Goal: Task Accomplishment & Management: Manage account settings

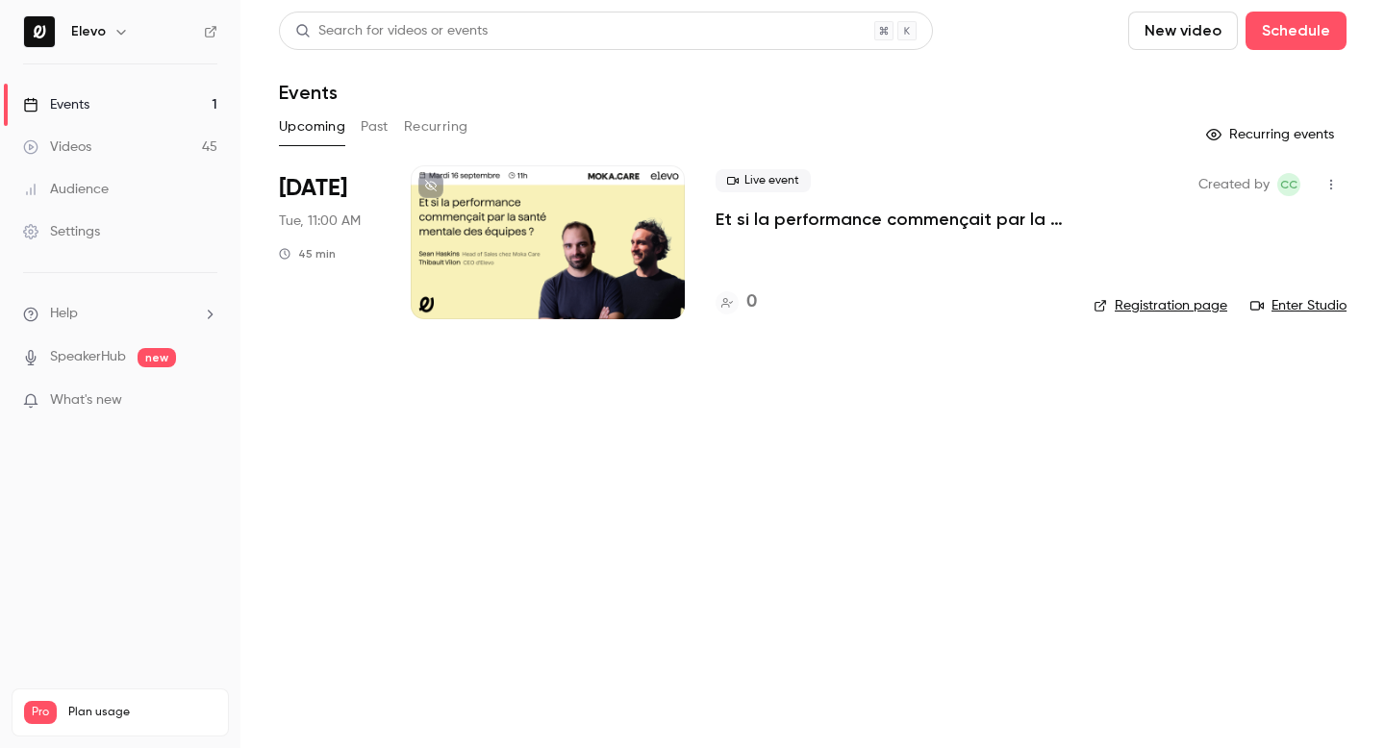
click at [782, 208] on p "Et si la performance commençait par la santé mentale des équipes ?" at bounding box center [888, 219] width 347 height 23
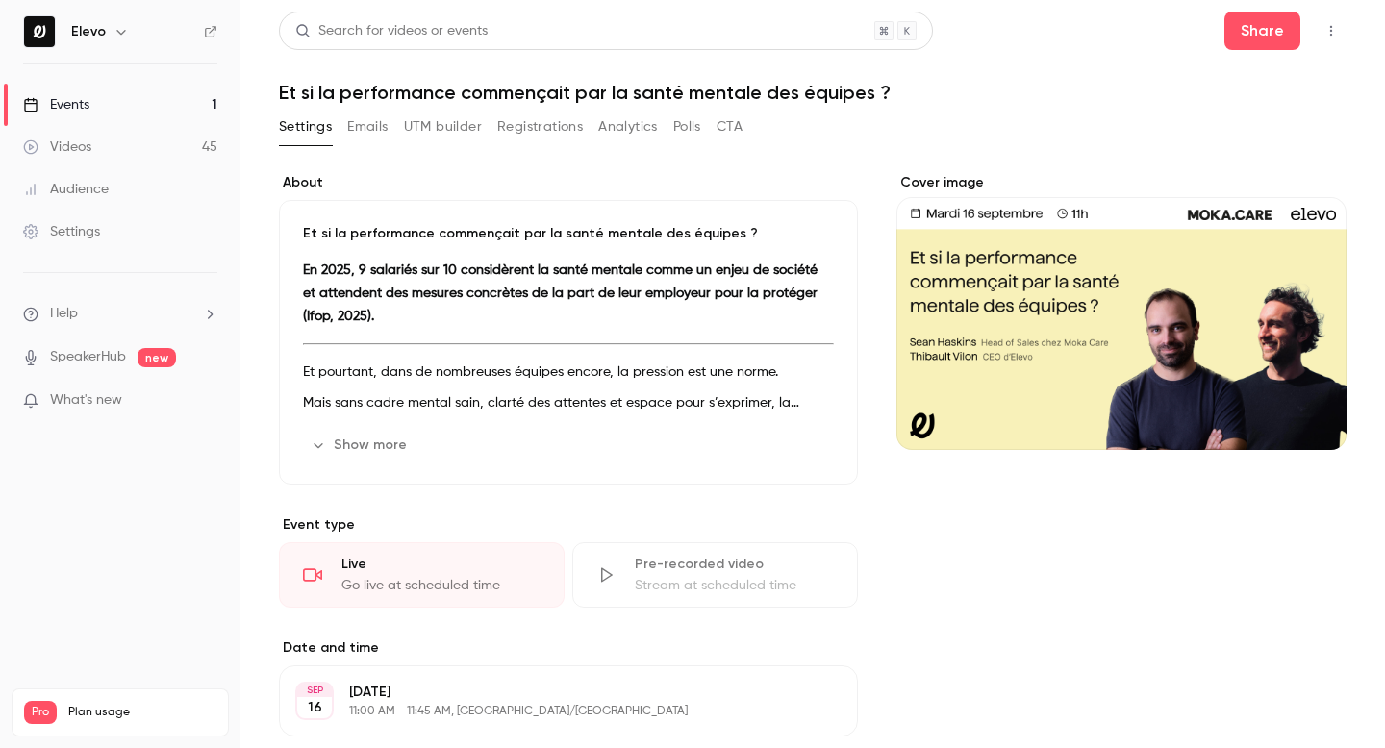
click at [560, 123] on button "Registrations" at bounding box center [540, 127] width 86 height 31
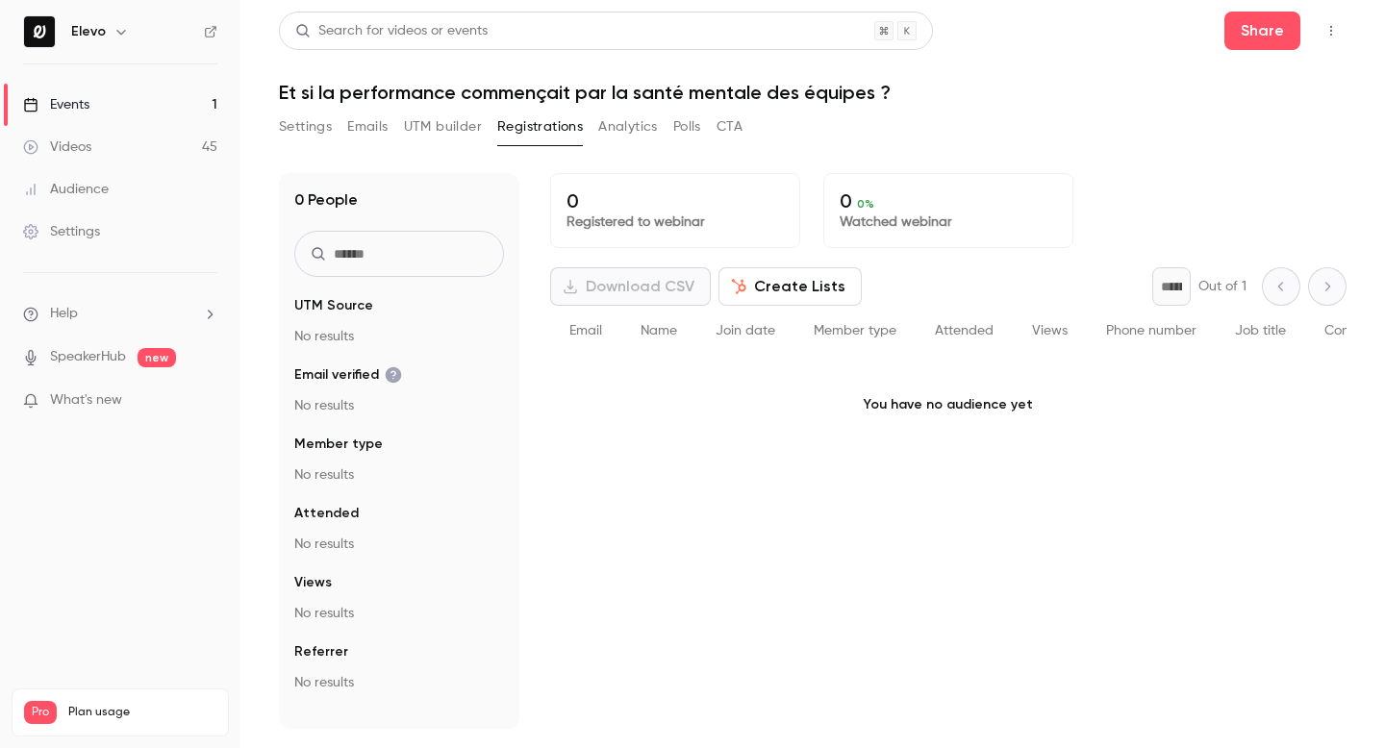
click at [618, 120] on button "Analytics" at bounding box center [628, 127] width 60 height 31
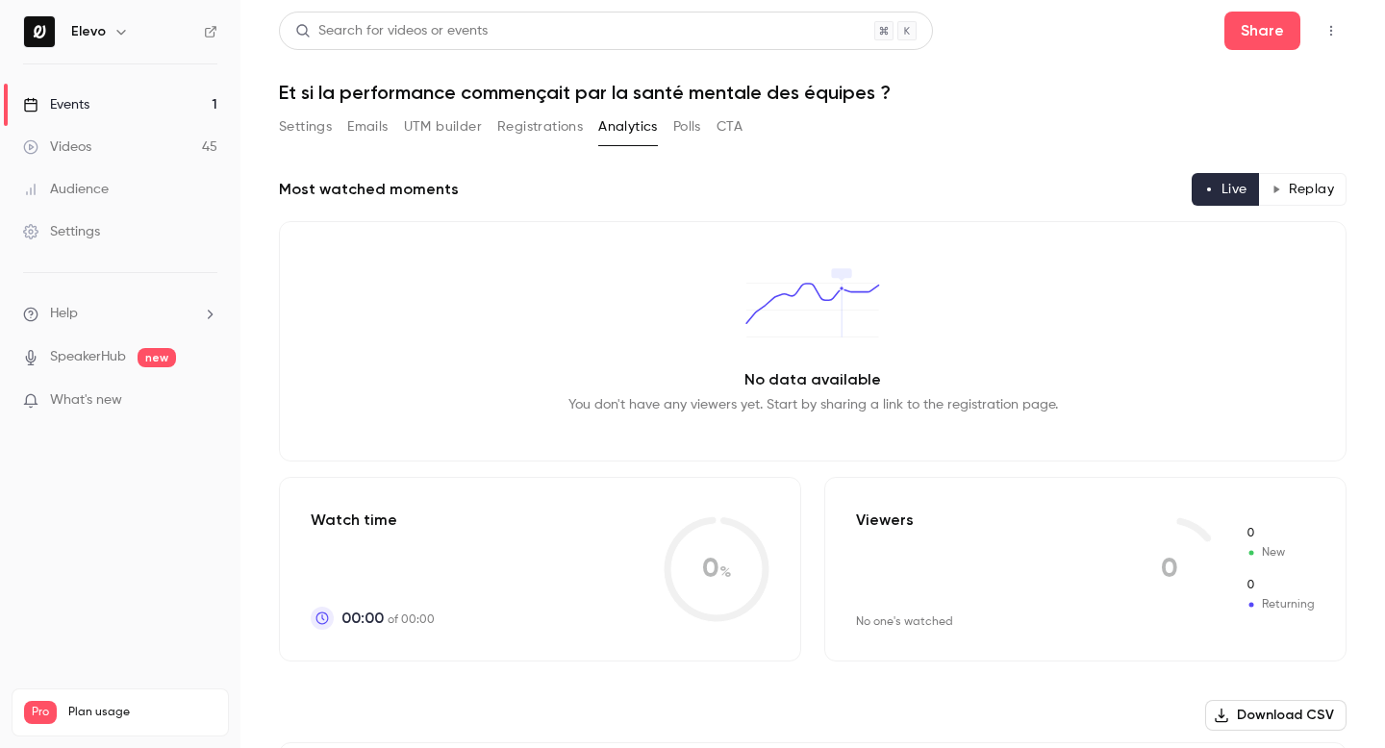
click at [445, 123] on button "UTM builder" at bounding box center [443, 127] width 78 height 31
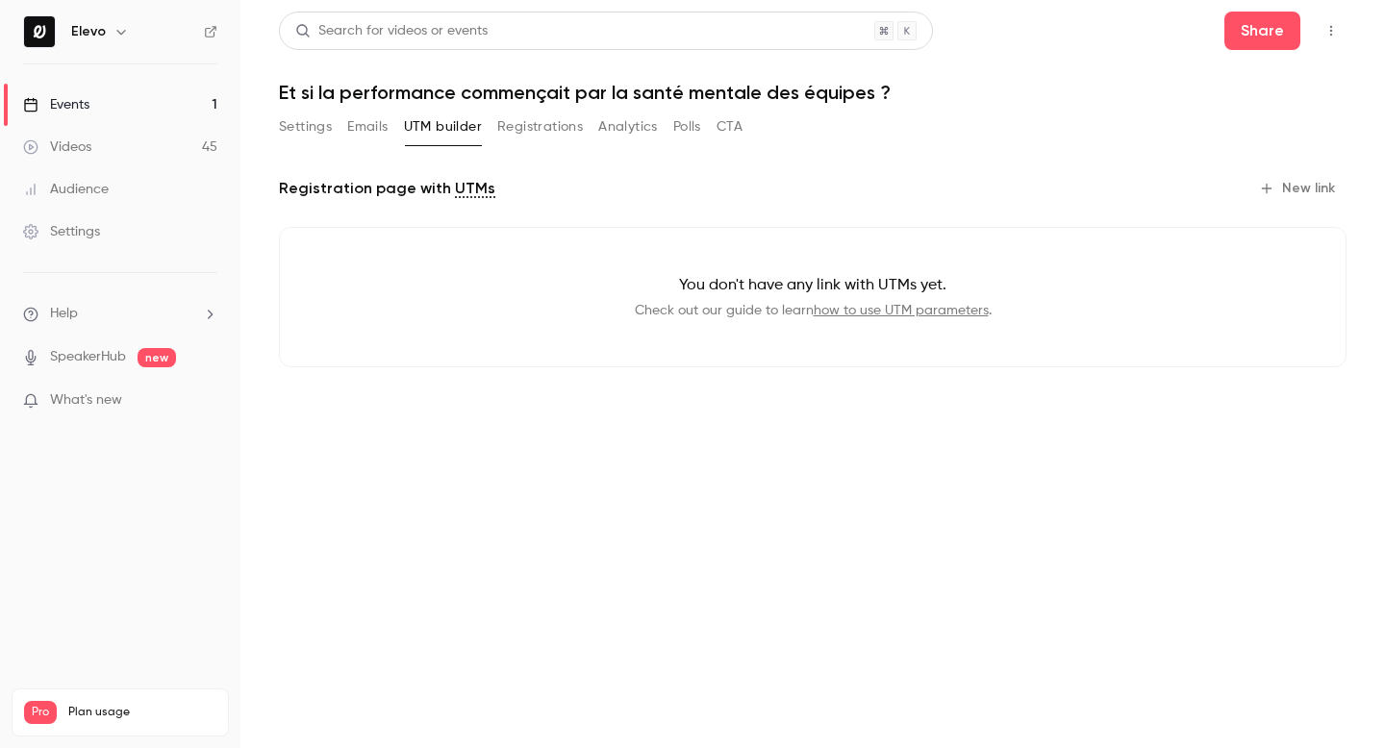
click at [393, 128] on div "Settings Emails UTM builder Registrations Analytics Polls CTA" at bounding box center [510, 127] width 463 height 31
click at [383, 128] on button "Emails" at bounding box center [367, 127] width 40 height 31
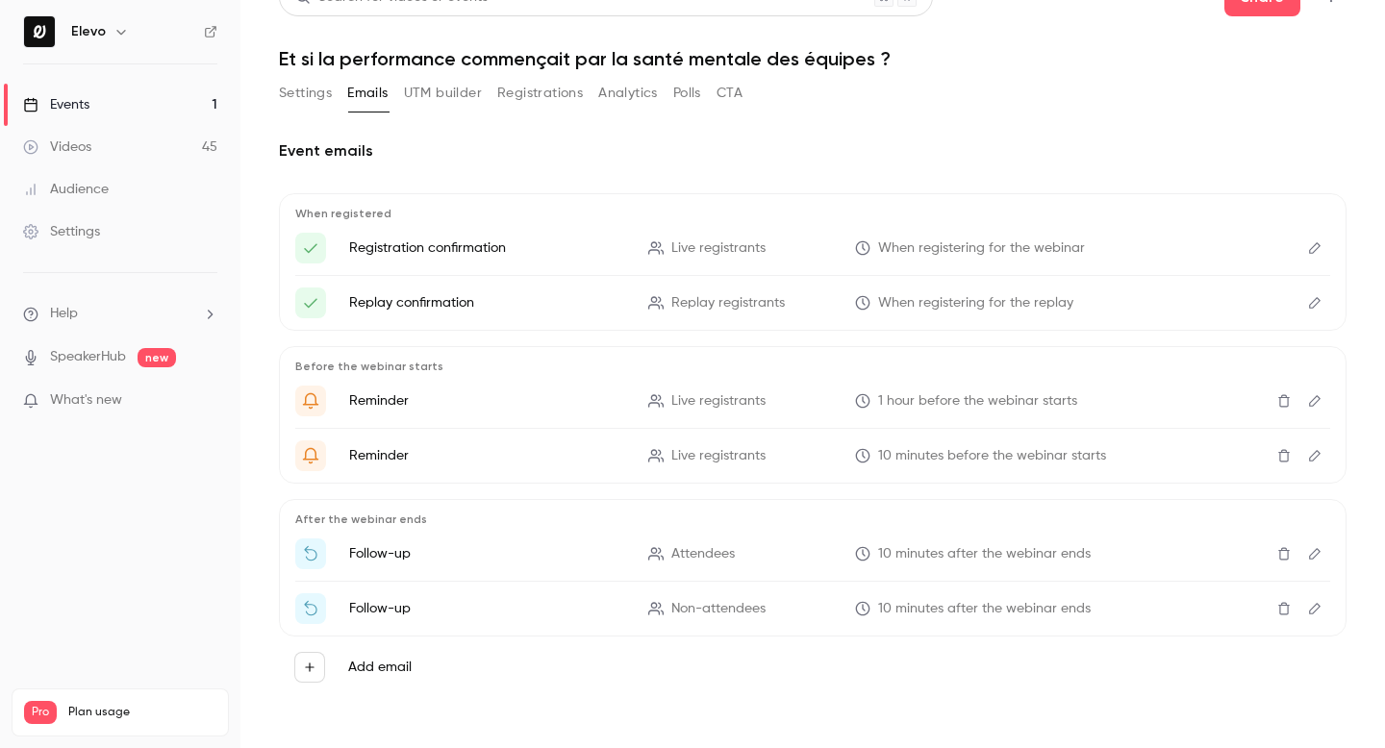
scroll to position [30, 0]
